Goal: Task Accomplishment & Management: Use online tool/utility

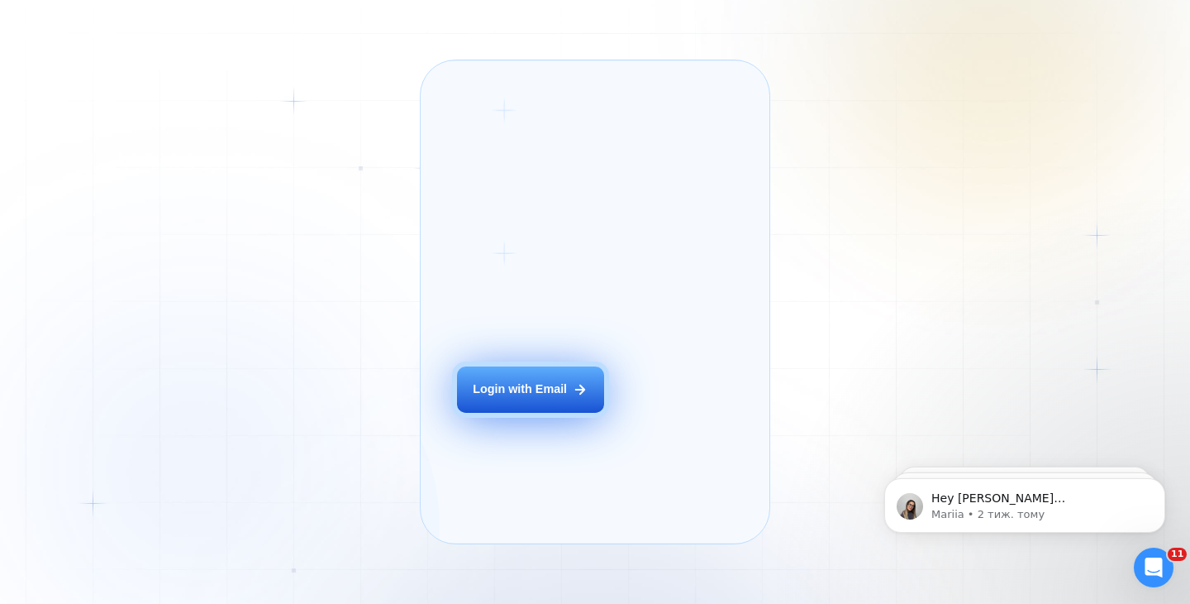
click at [511, 394] on button "Login with Email" at bounding box center [530, 389] width 147 height 46
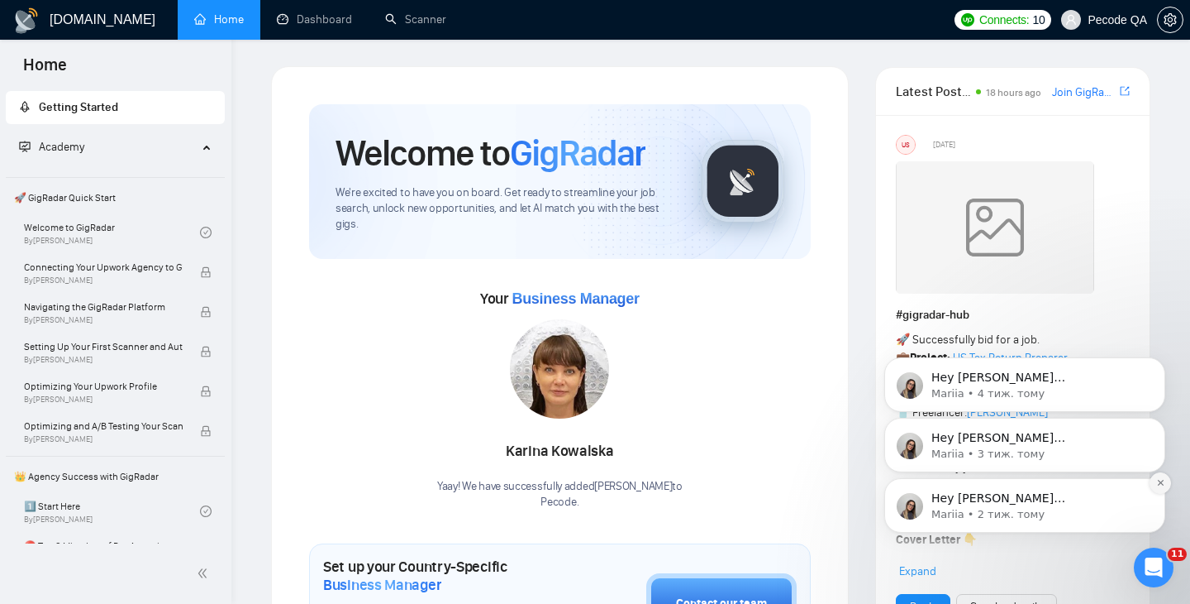
click at [1162, 484] on icon "Dismiss notification" at bounding box center [1160, 483] width 6 height 6
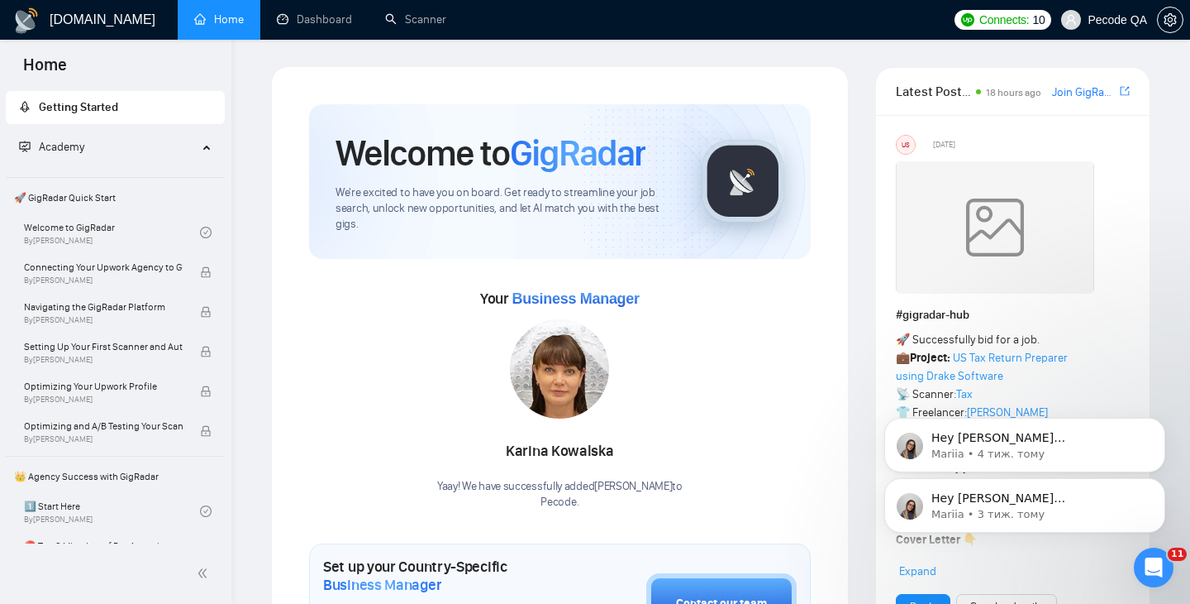
click at [1162, 484] on icon "Dismiss notification" at bounding box center [1160, 482] width 5 height 5
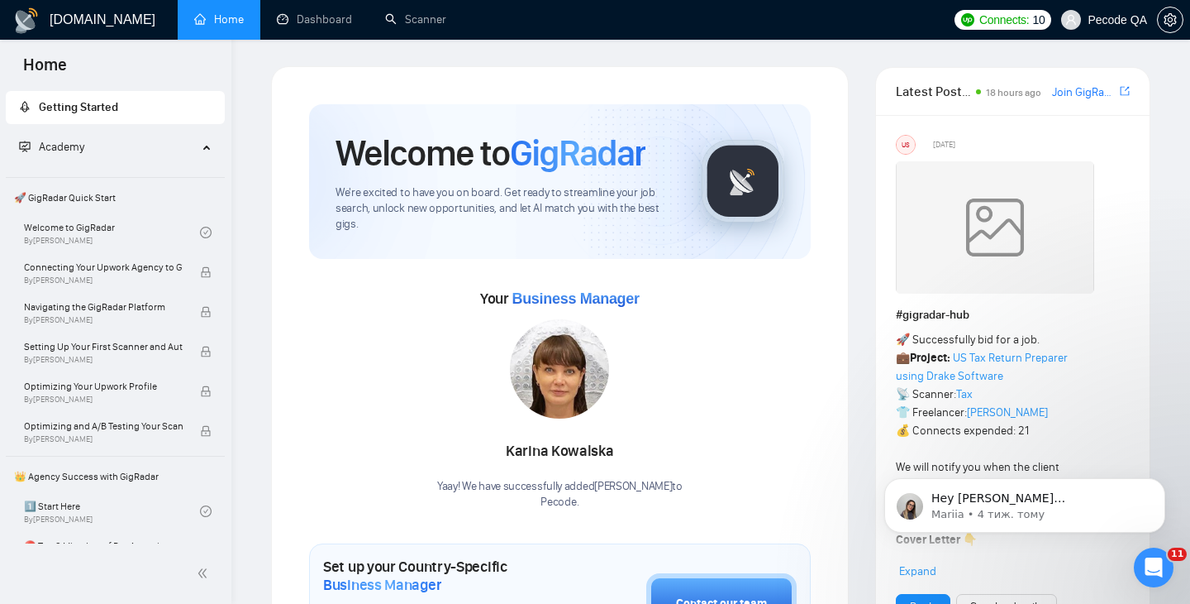
click at [1162, 484] on icon "Dismiss notification" at bounding box center [1160, 482] width 5 height 5
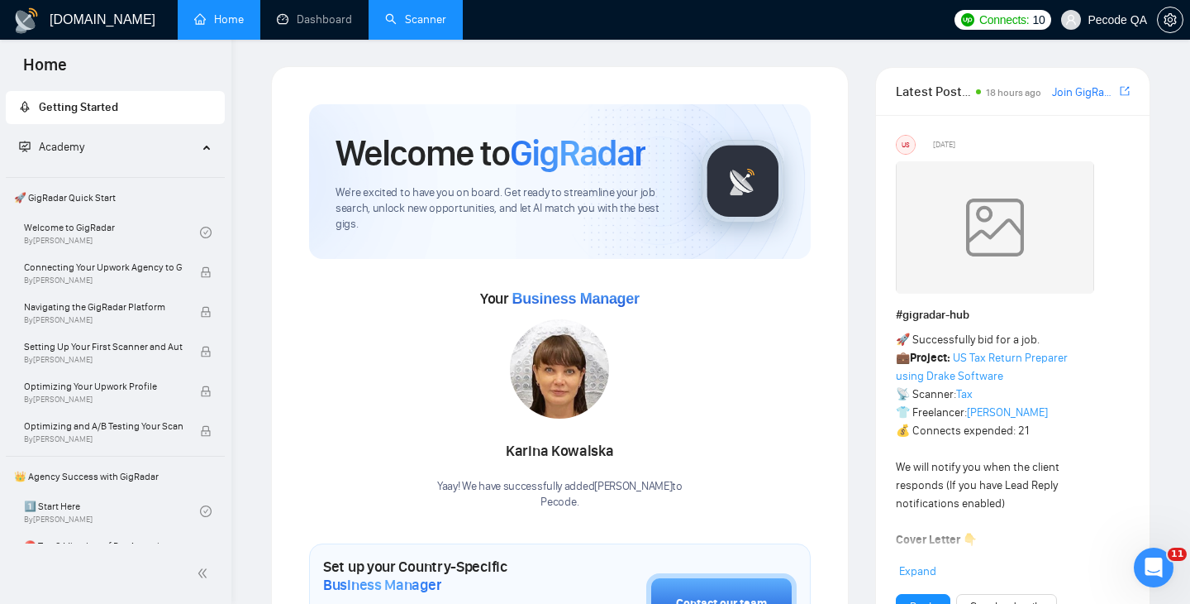
click at [400, 24] on link "Scanner" at bounding box center [415, 19] width 61 height 14
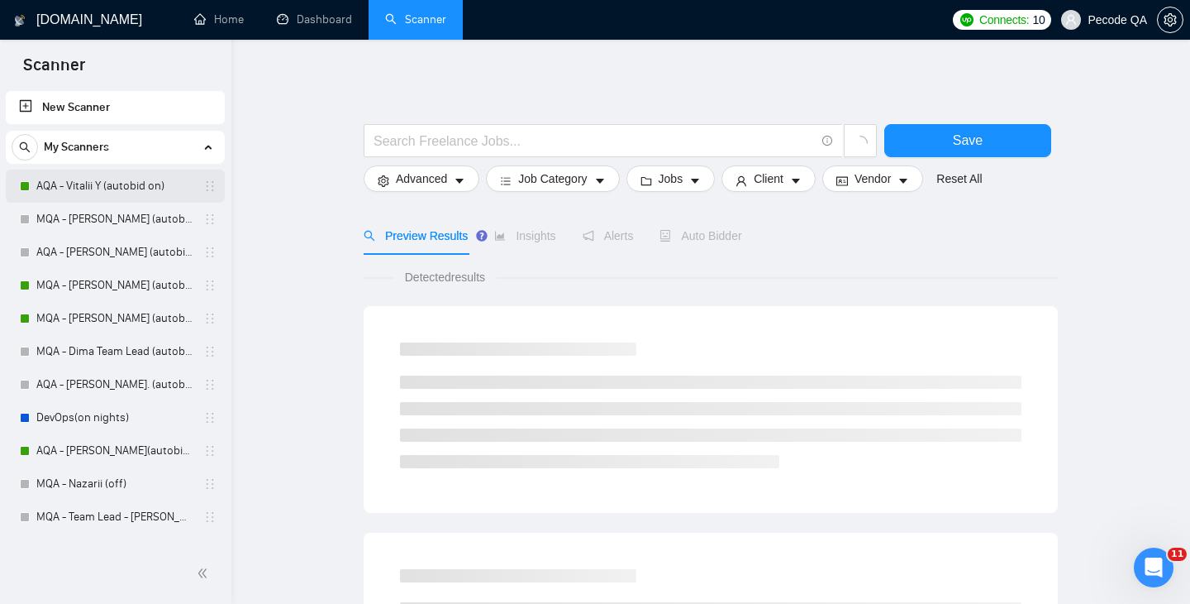
click at [73, 181] on link "AQA - Vitalii Y (autobid on)" at bounding box center [114, 185] width 157 height 33
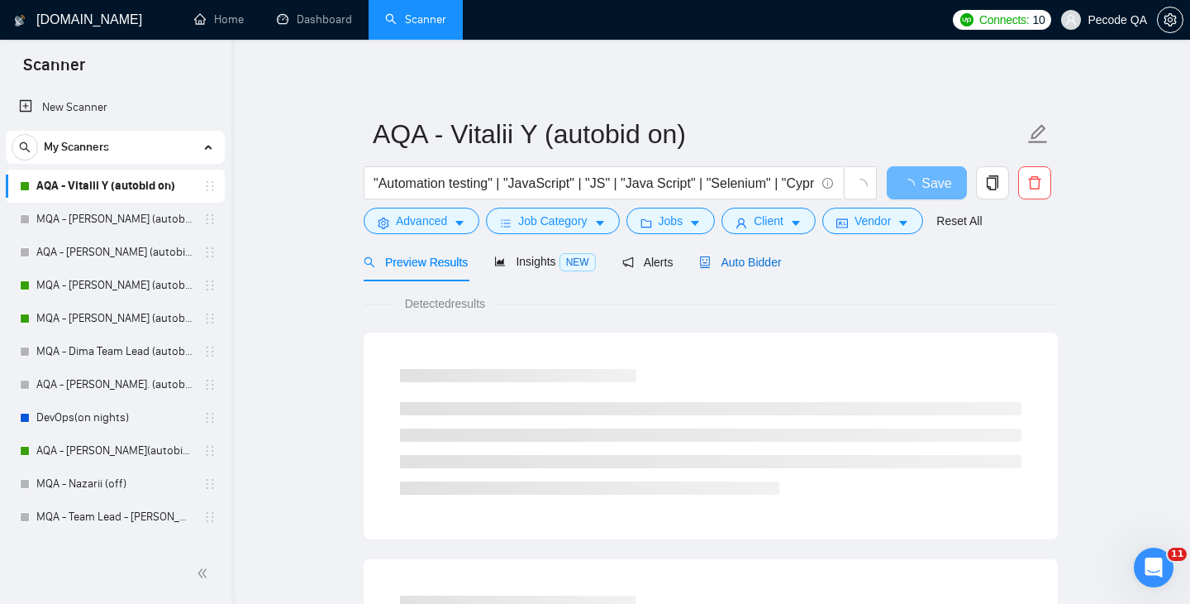
click at [754, 254] on div "Auto Bidder" at bounding box center [740, 262] width 82 height 18
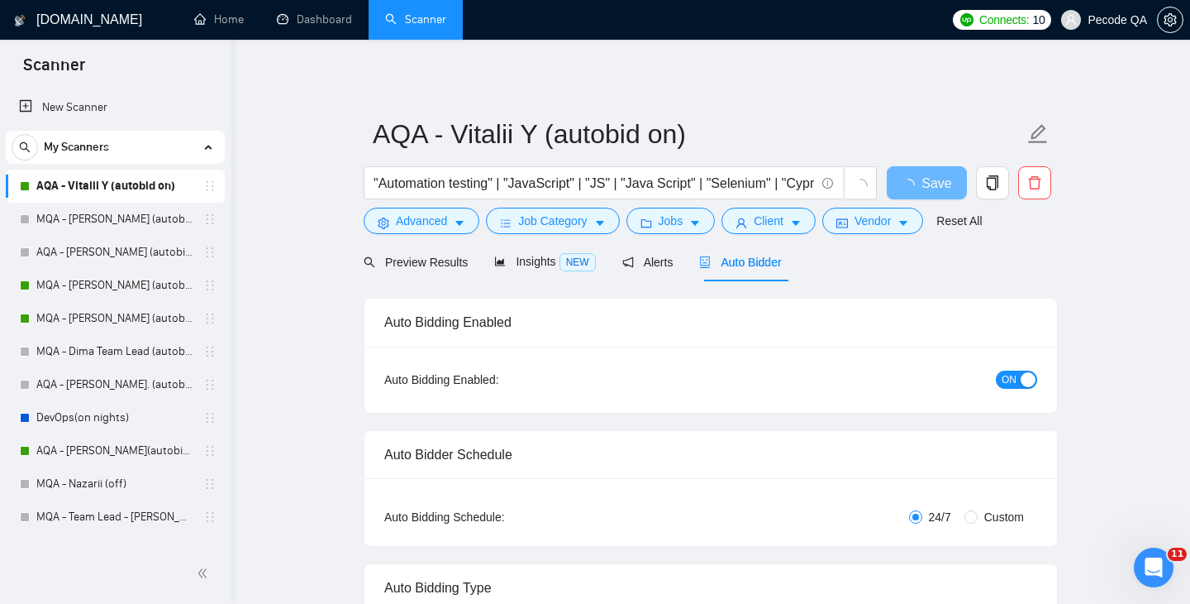
checkbox input "true"
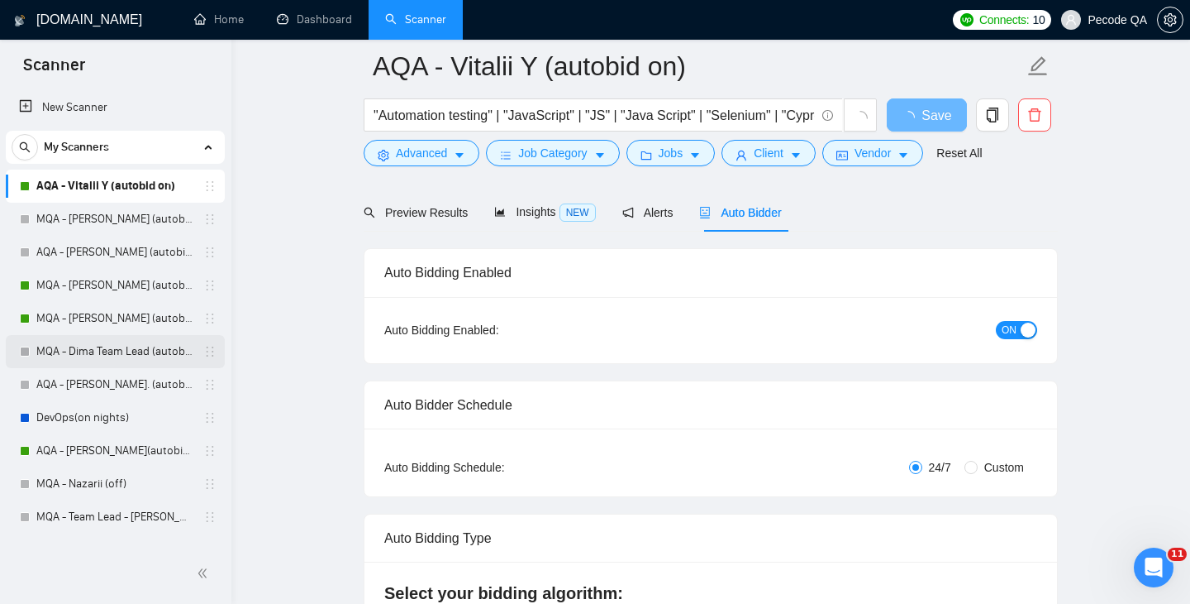
scroll to position [79, 0]
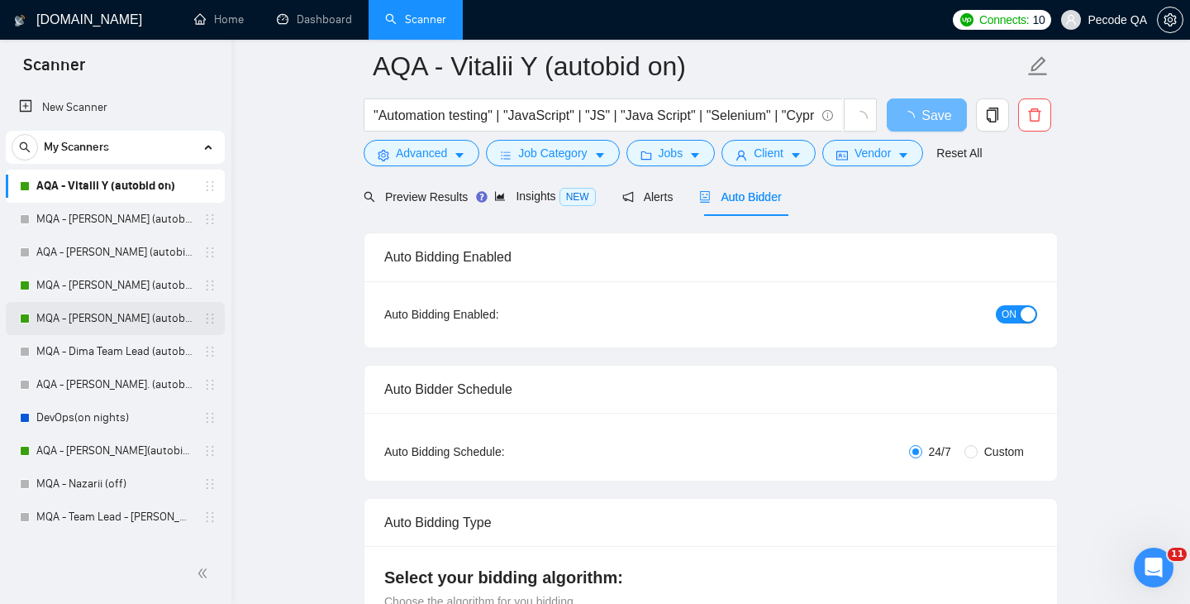
click at [72, 313] on link "MQA - [PERSON_NAME] (autobid on)" at bounding box center [114, 318] width 157 height 33
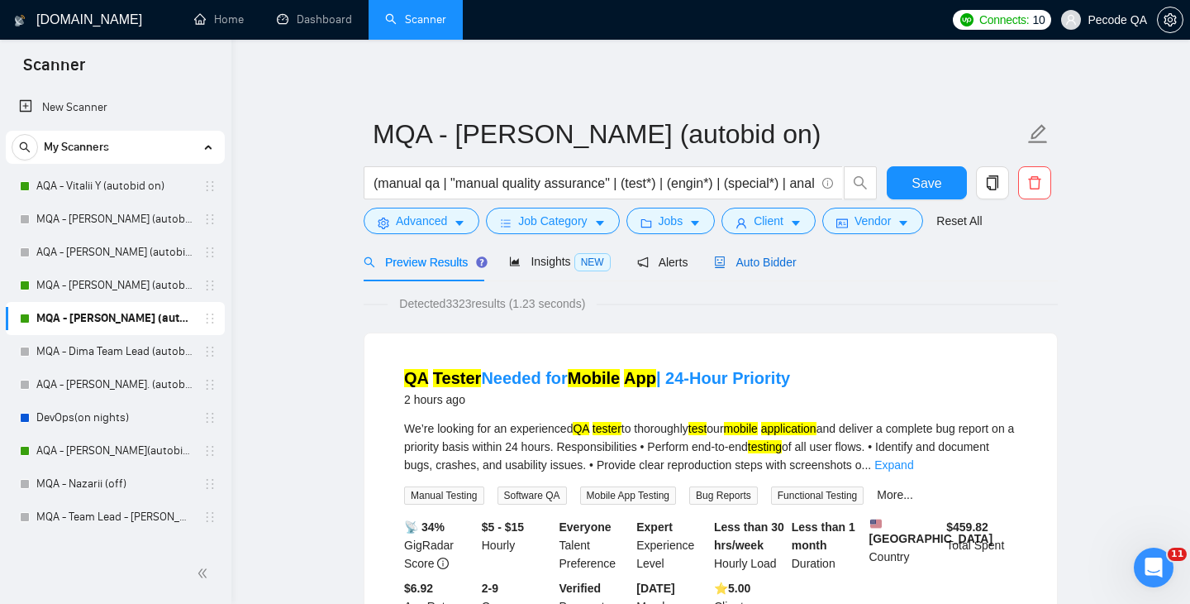
click at [777, 266] on span "Auto Bidder" at bounding box center [755, 261] width 82 height 13
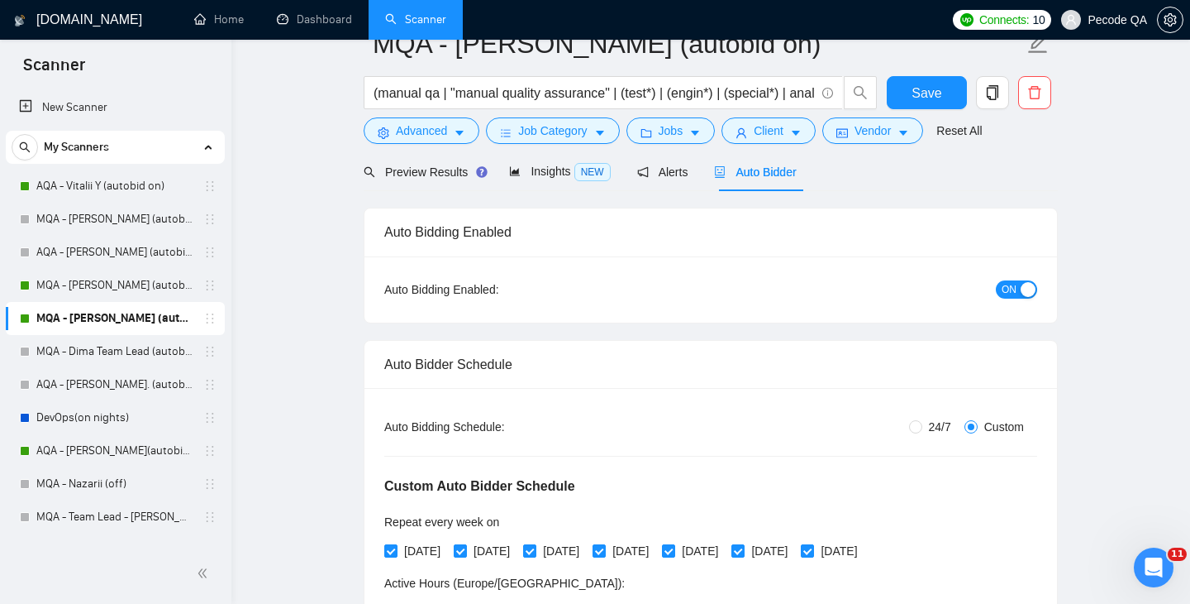
scroll to position [42, 0]
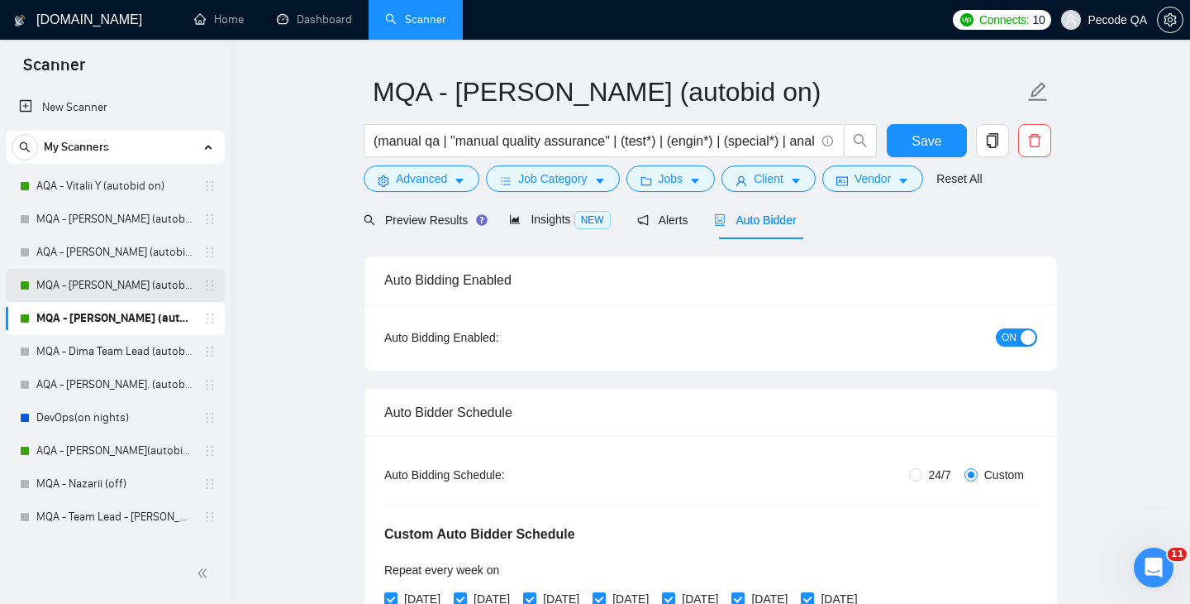
click at [100, 286] on link "MQA - [PERSON_NAME] (autobid On)" at bounding box center [114, 285] width 157 height 33
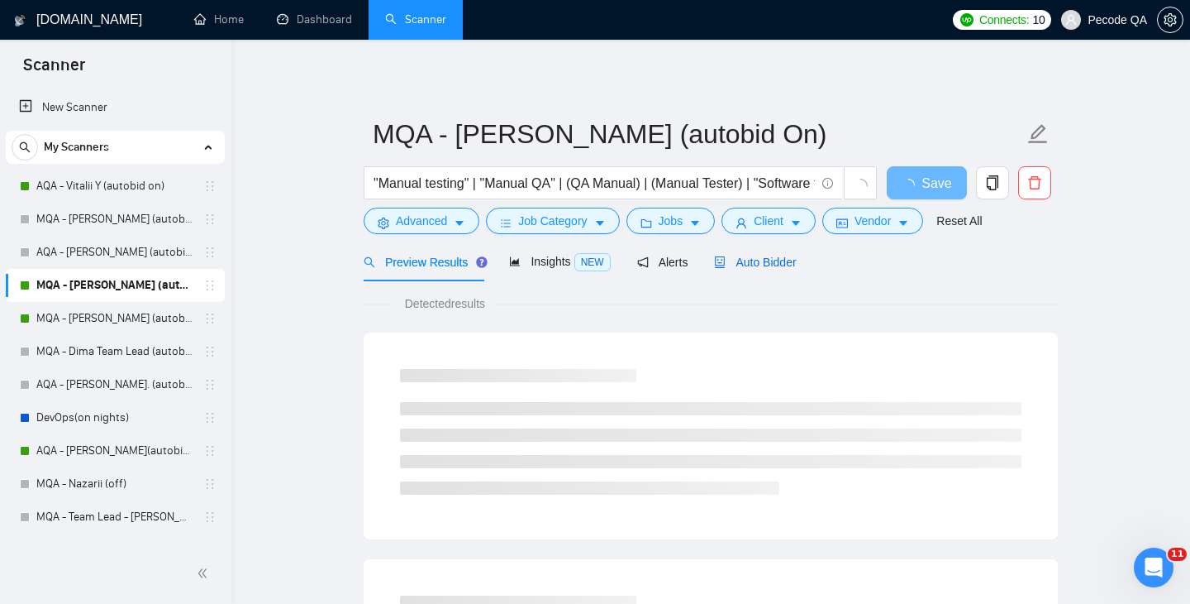
click at [777, 255] on span "Auto Bidder" at bounding box center [755, 261] width 82 height 13
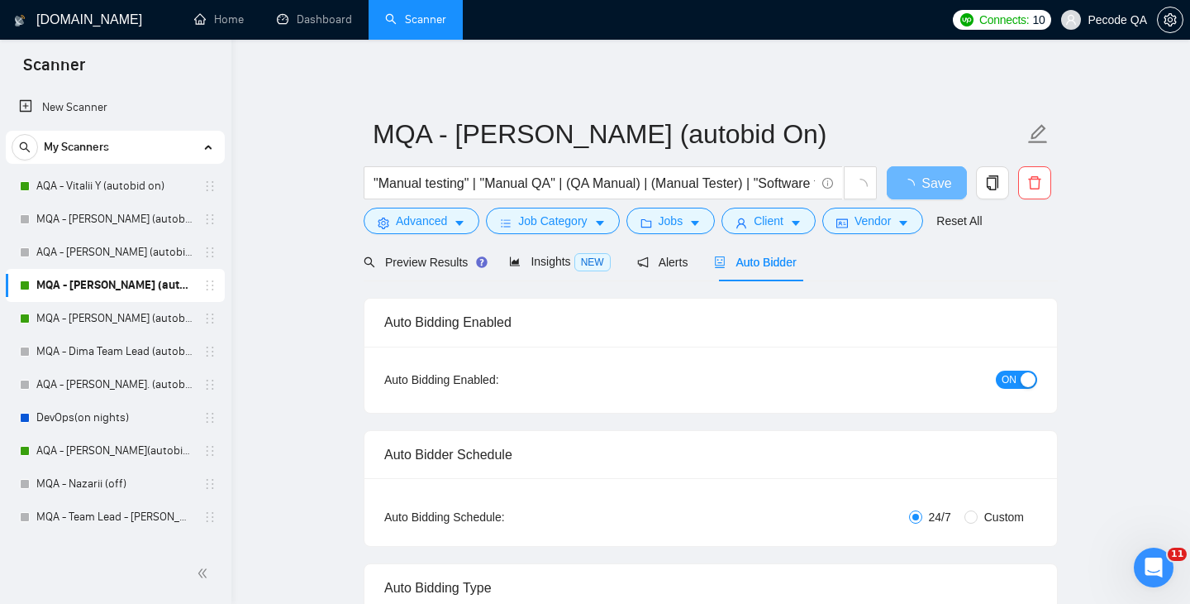
checkbox input "true"
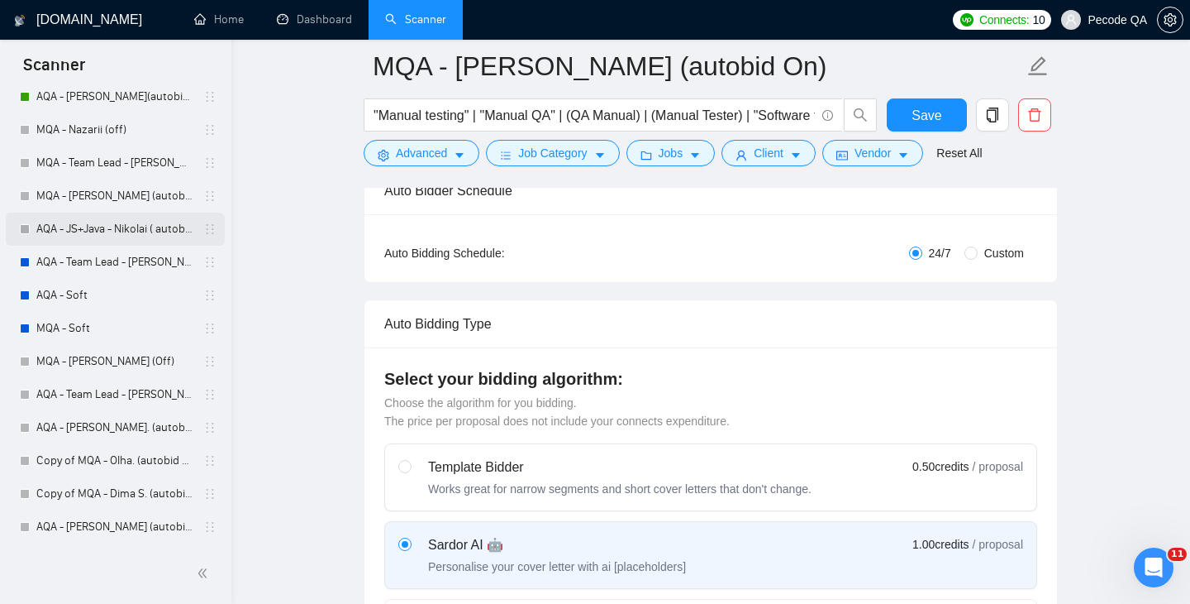
scroll to position [103, 0]
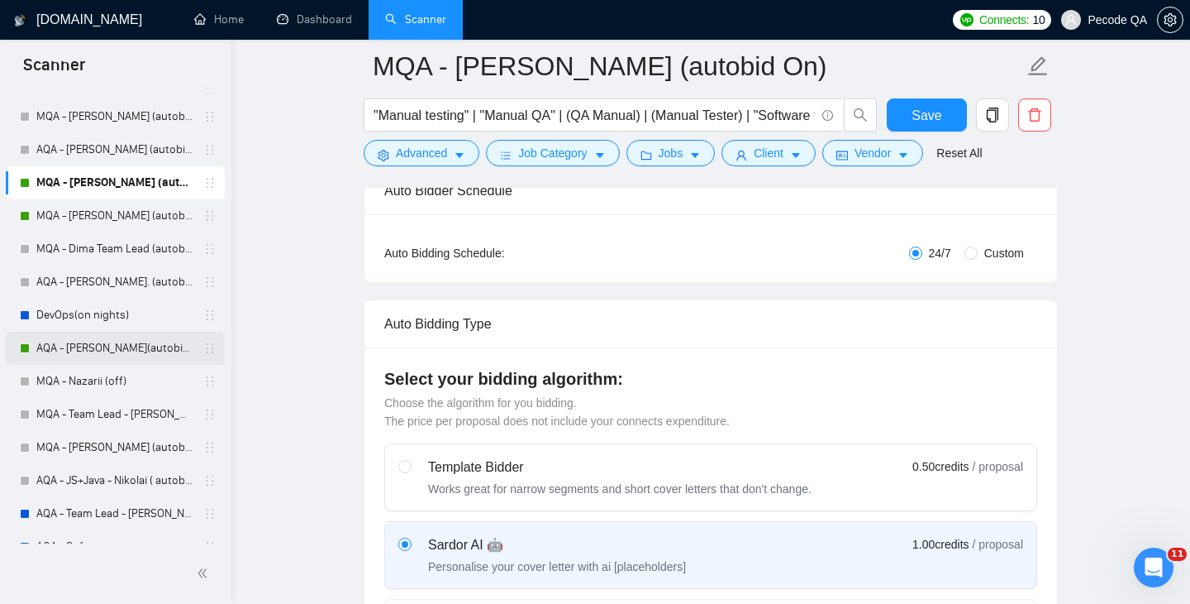
click at [80, 346] on link "AQA - [PERSON_NAME](autobid on) (Copy of Polina's)" at bounding box center [114, 348] width 157 height 33
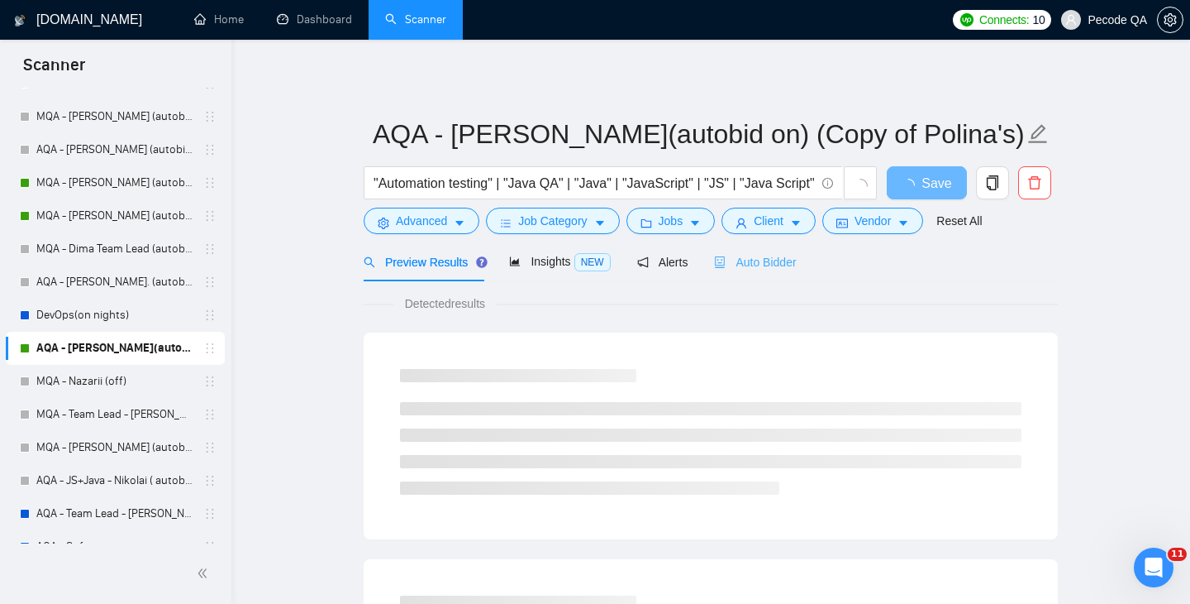
click at [785, 270] on div "Auto Bidder" at bounding box center [755, 261] width 82 height 39
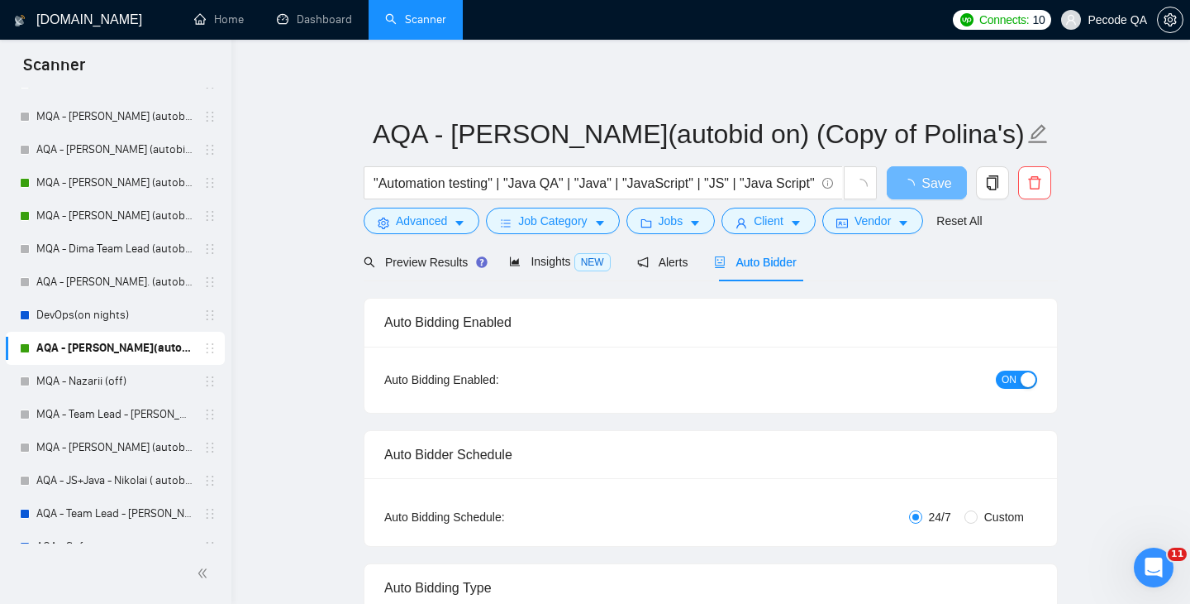
checkbox input "true"
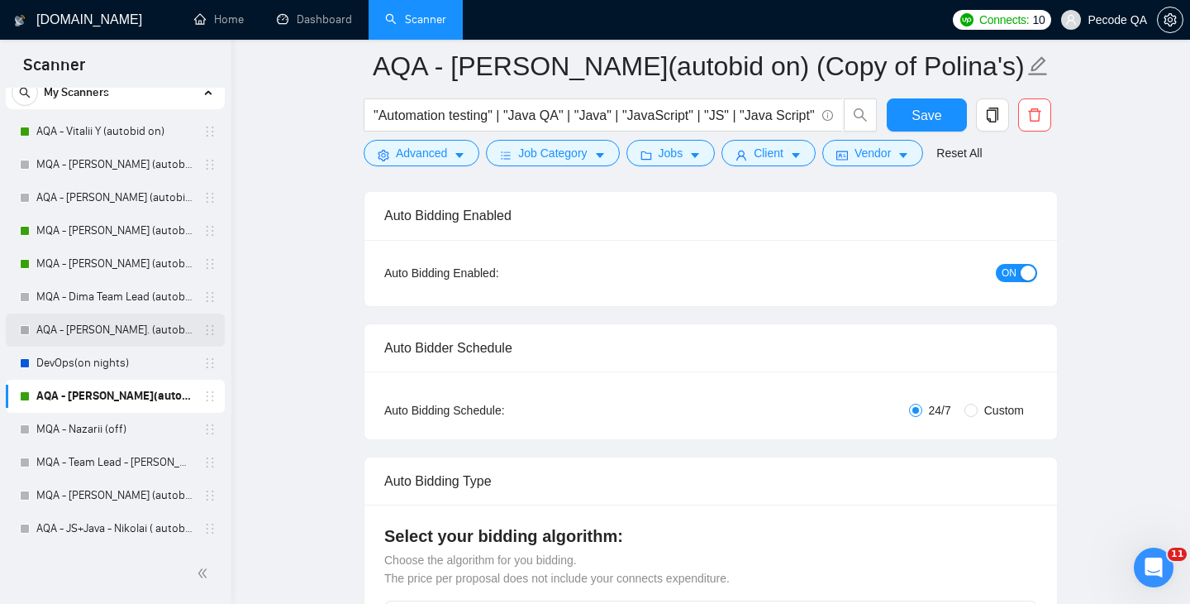
scroll to position [50, 0]
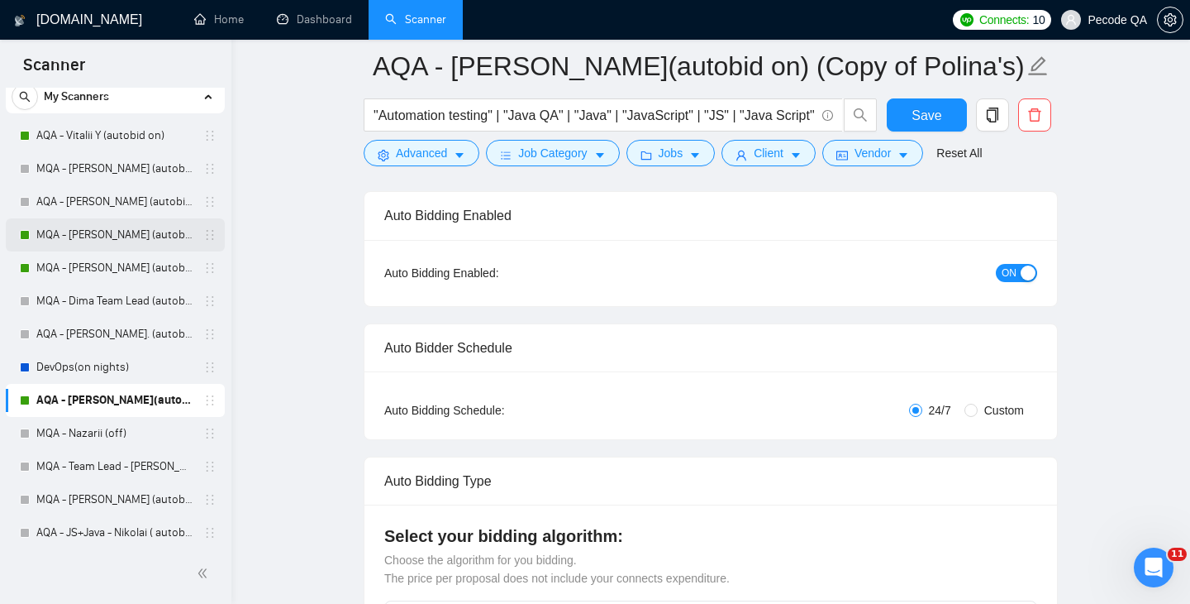
click at [85, 234] on link "MQA - [PERSON_NAME] (autobid On)" at bounding box center [114, 234] width 157 height 33
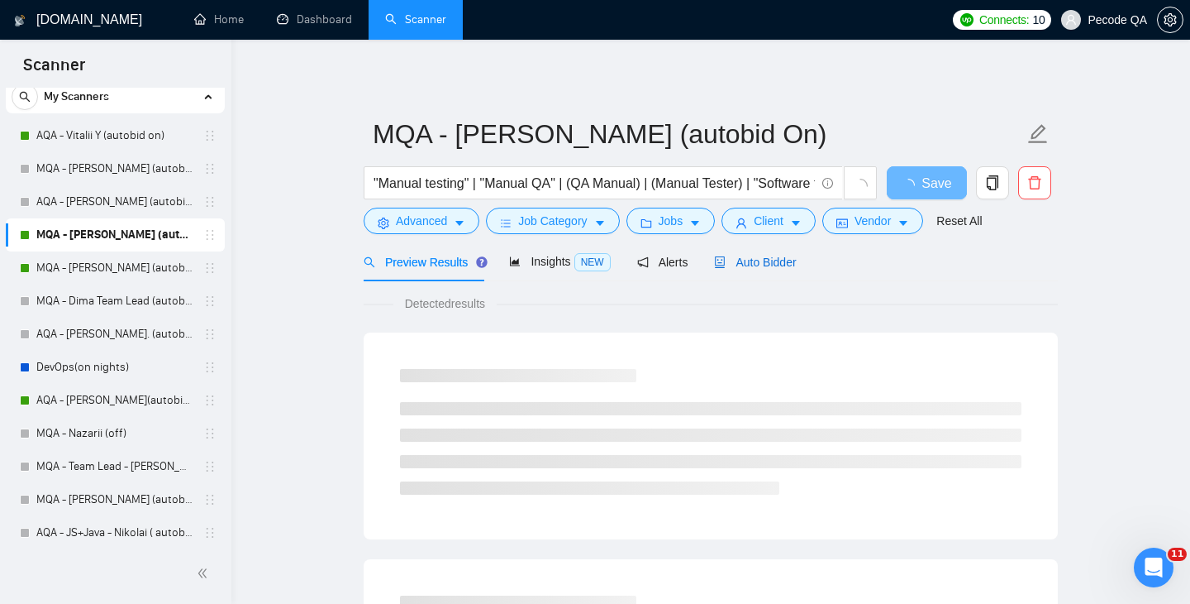
click at [784, 260] on span "Auto Bidder" at bounding box center [755, 261] width 82 height 13
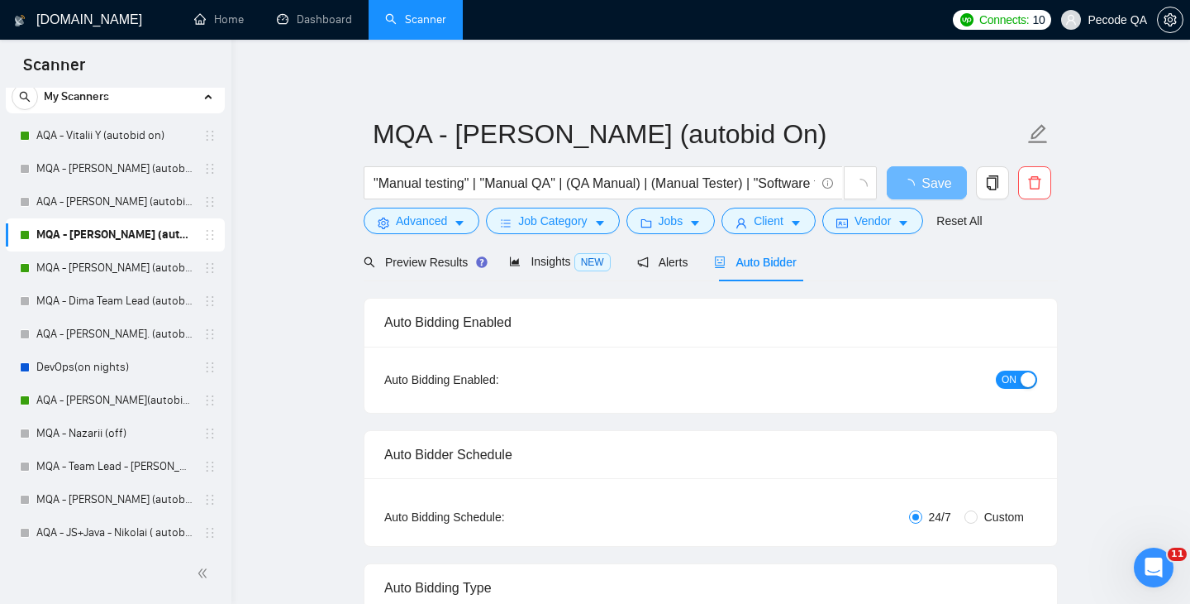
checkbox input "true"
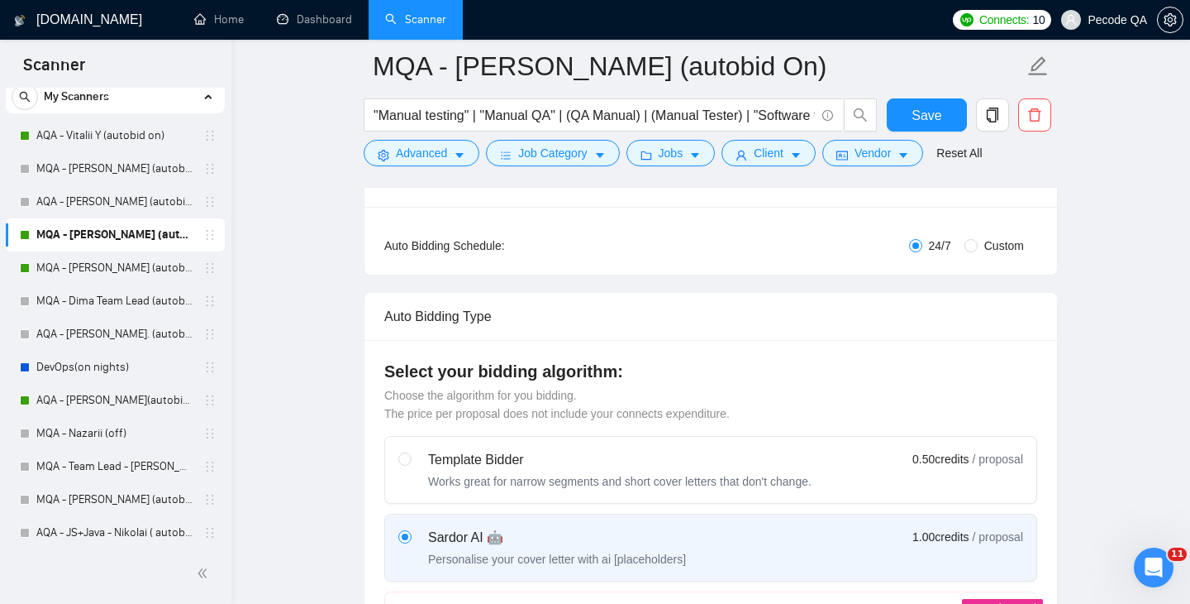
scroll to position [289, 0]
